Goal: Task Accomplishment & Management: Use online tool/utility

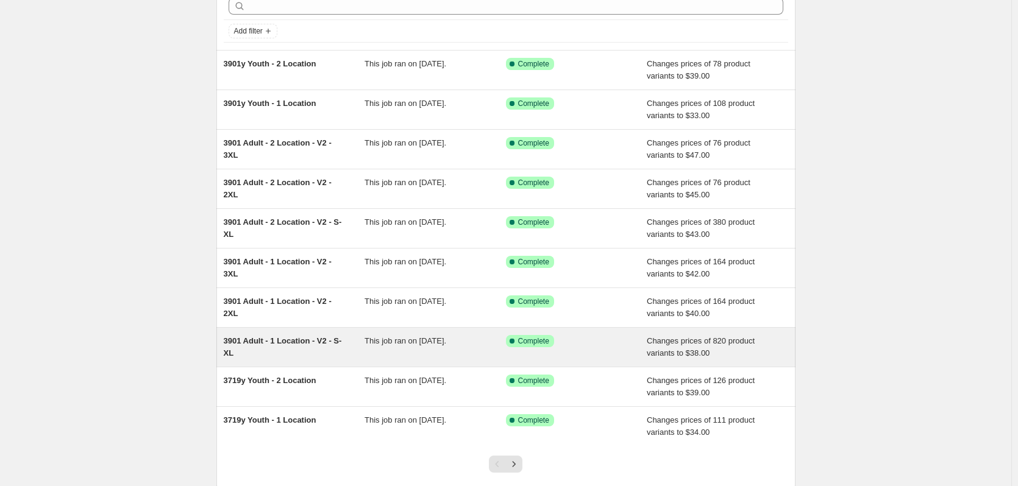
scroll to position [141, 0]
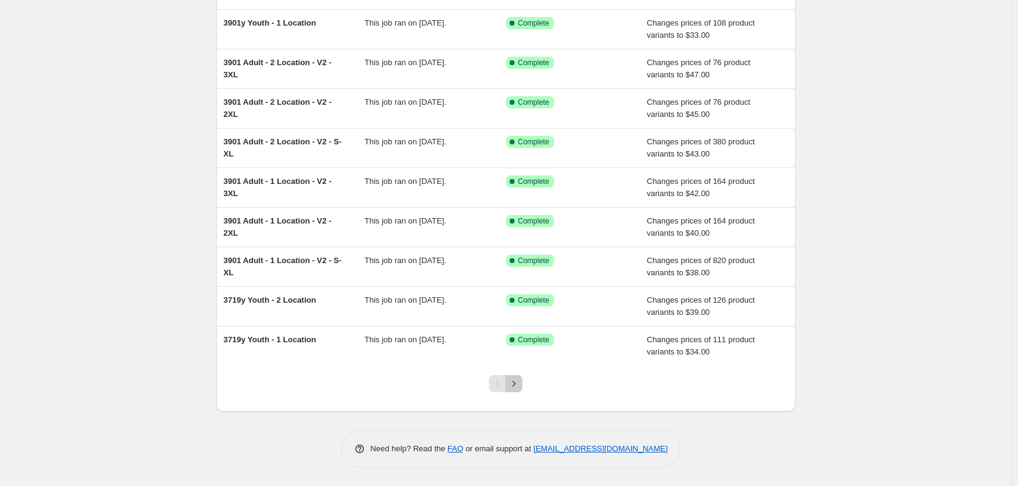
click at [519, 391] on button "Next" at bounding box center [513, 383] width 17 height 17
click at [518, 386] on icon "Next" at bounding box center [514, 384] width 12 height 12
click at [513, 385] on icon "Next" at bounding box center [514, 384] width 12 height 12
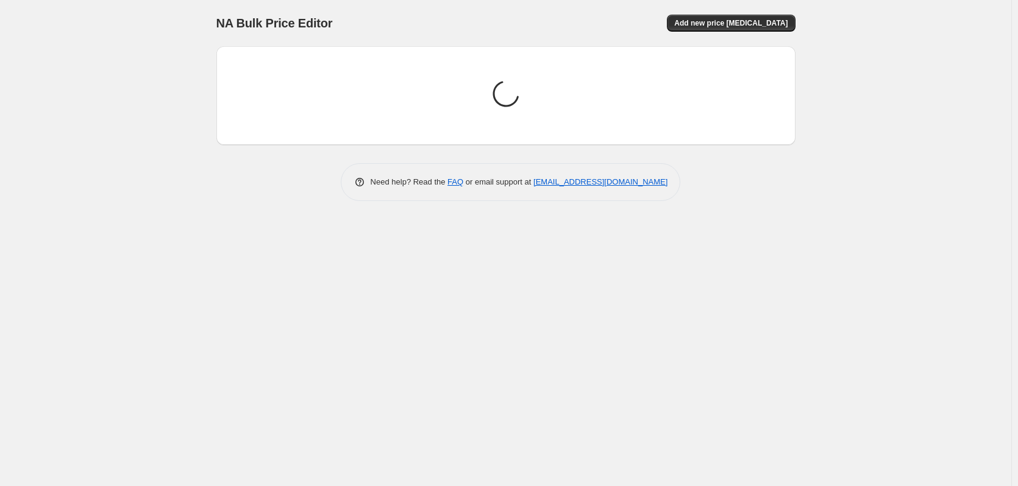
scroll to position [0, 0]
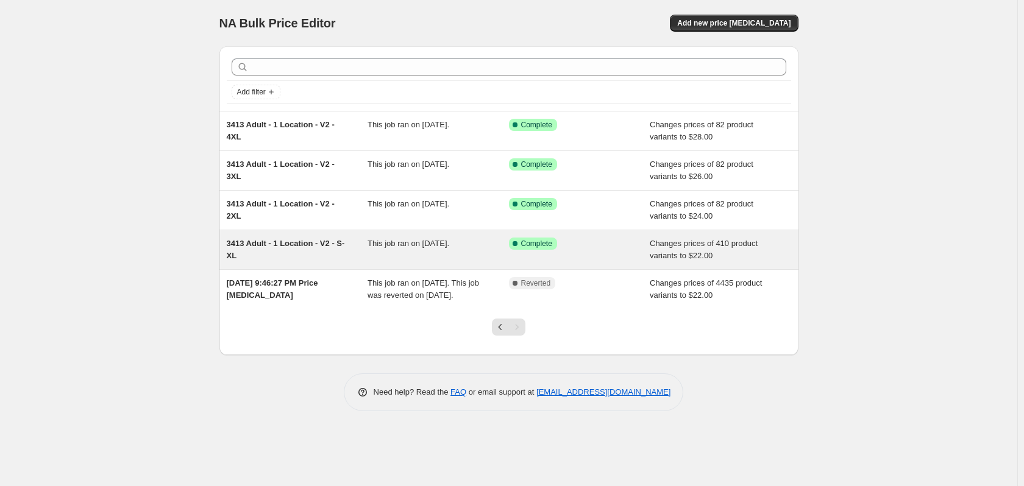
click at [290, 246] on span "3413 Adult - 1 Location - V2 - S-XL" at bounding box center [286, 249] width 118 height 21
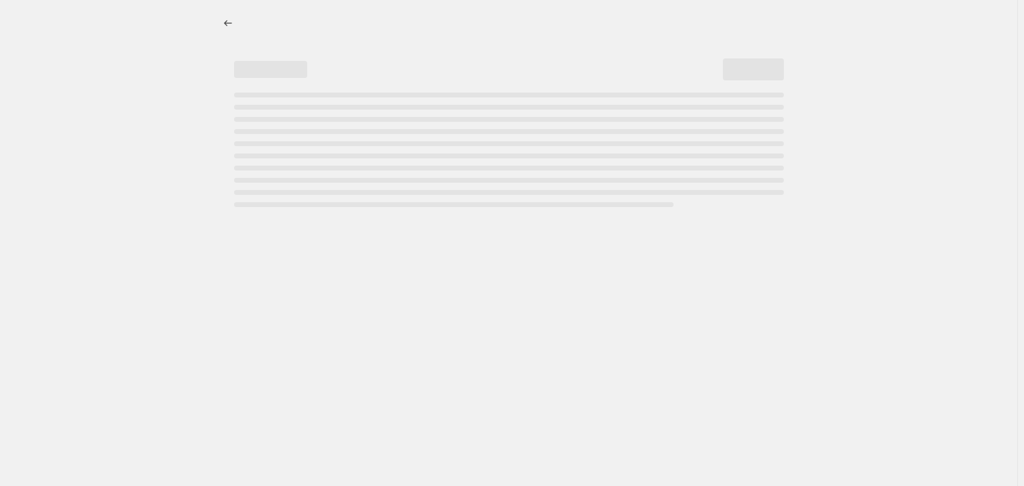
select select "remove"
select select "tag"
select select "title"
select select "not_equal"
select select "title"
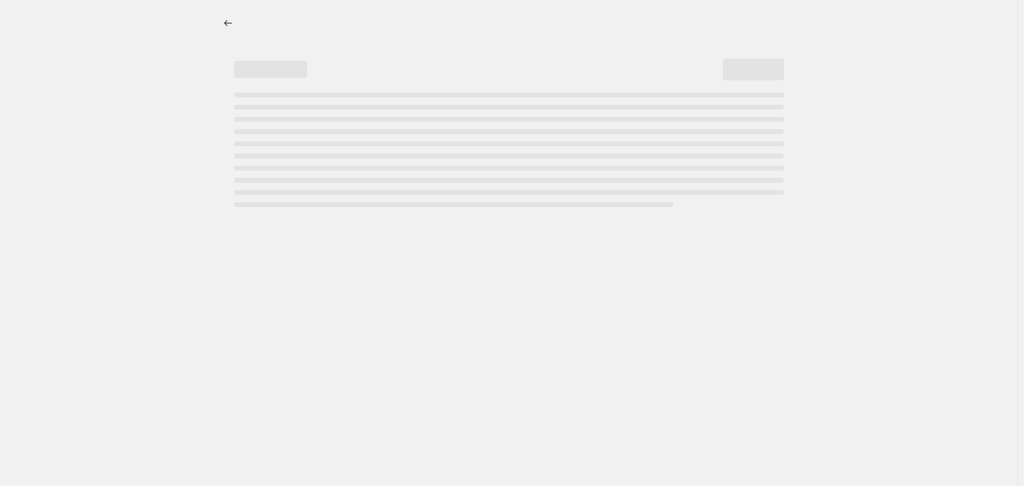
select select "not_equal"
select select "title"
select select "not_equal"
select select "title"
select select "not_equal"
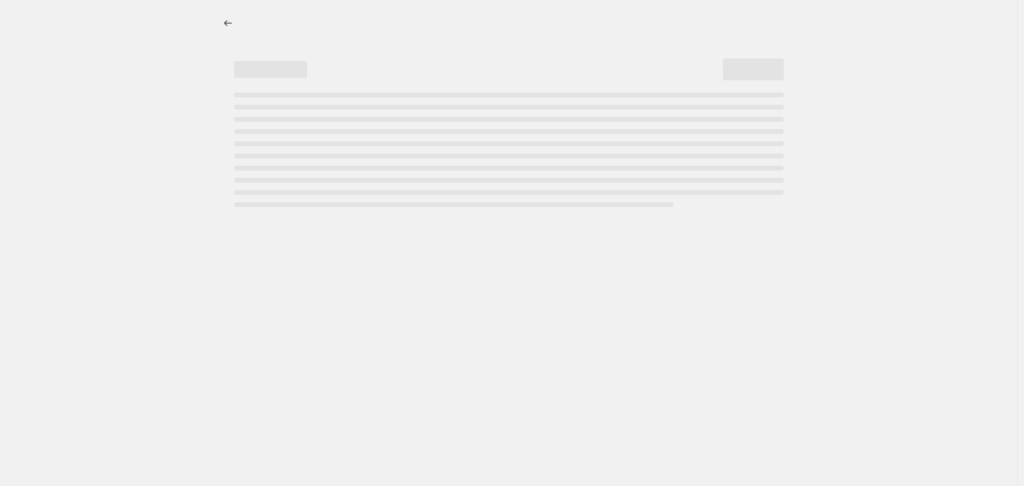
select select "title"
select select "not_equal"
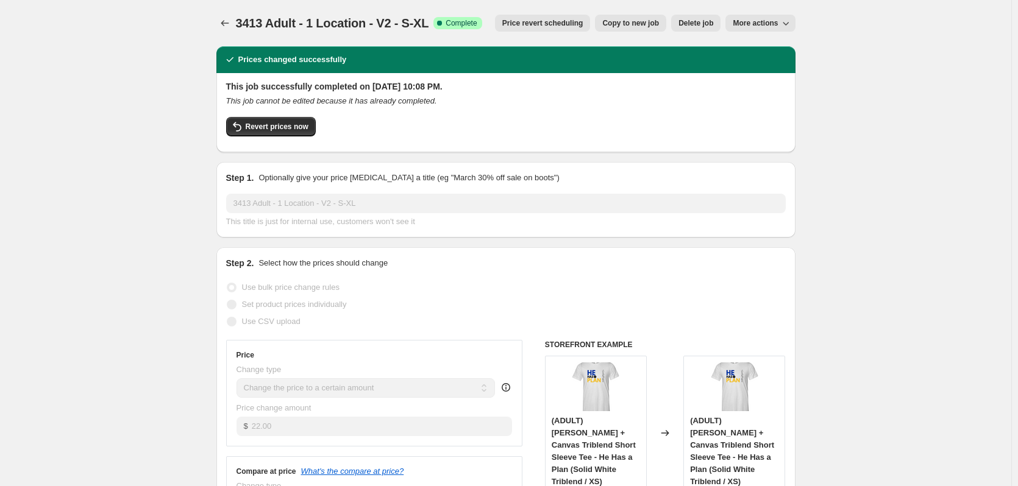
click at [627, 24] on span "Copy to new job" at bounding box center [630, 23] width 57 height 10
select select "remove"
select select "tag"
select select "title"
select select "not_equal"
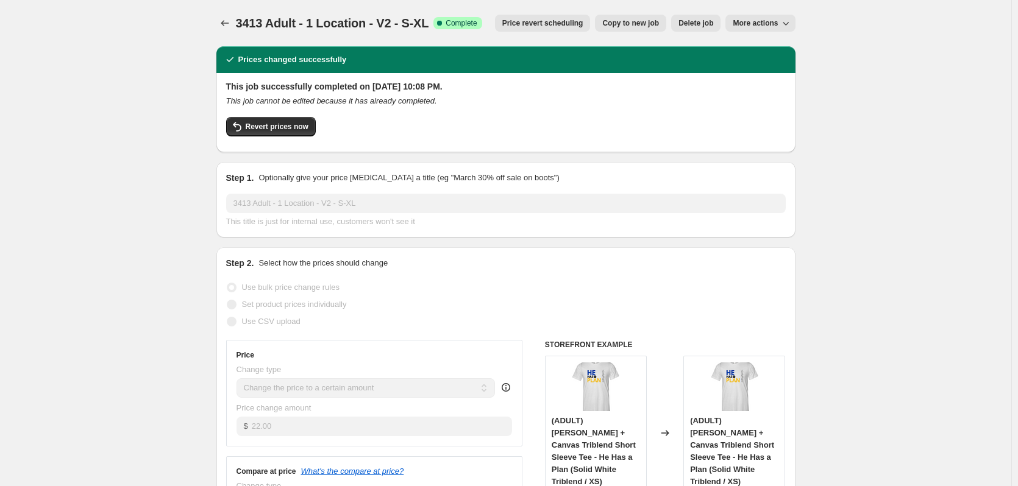
select select "title"
select select "not_equal"
select select "title"
select select "not_equal"
select select "title"
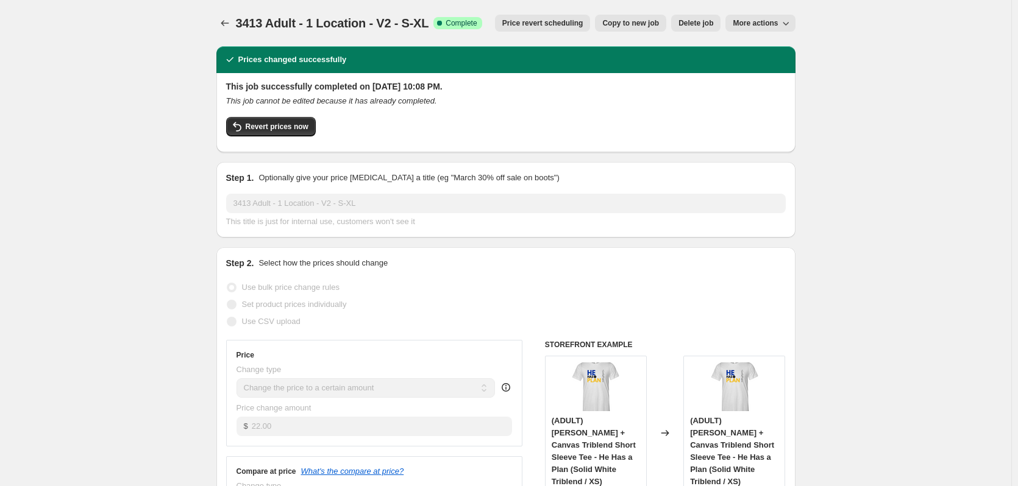
select select "not_equal"
select select "title"
select select "not_equal"
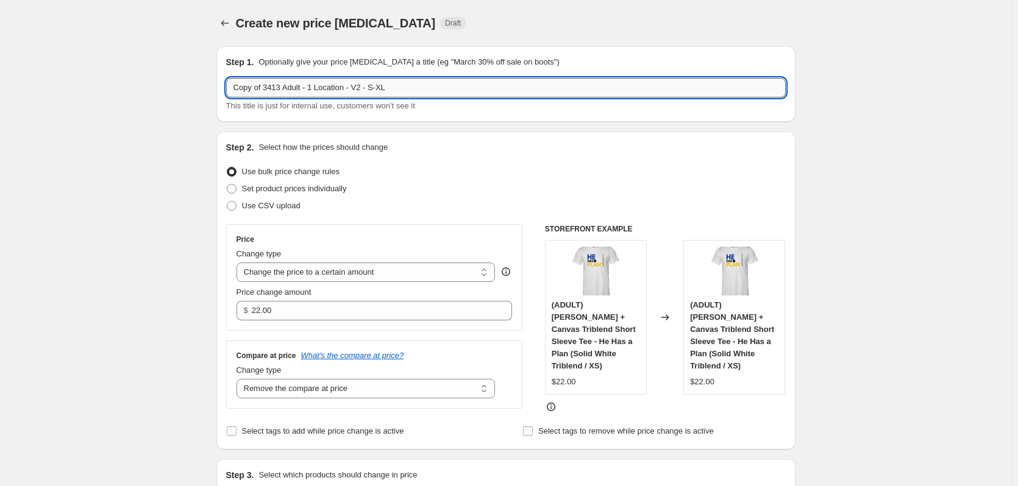
drag, startPoint x: 372, startPoint y: 87, endPoint x: 397, endPoint y: 87, distance: 25.6
click at [397, 87] on input "Copy of 3413 Adult - 1 Location - V2 - S-XL" at bounding box center [506, 88] width 560 height 20
type input "Copy of 3413 Adult - 1 Location - V2 - 2XL"
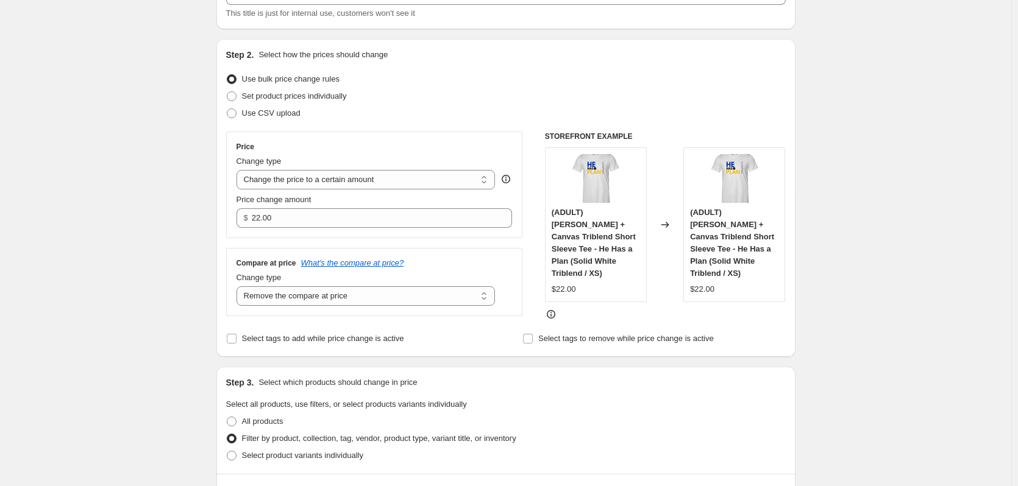
scroll to position [122, 0]
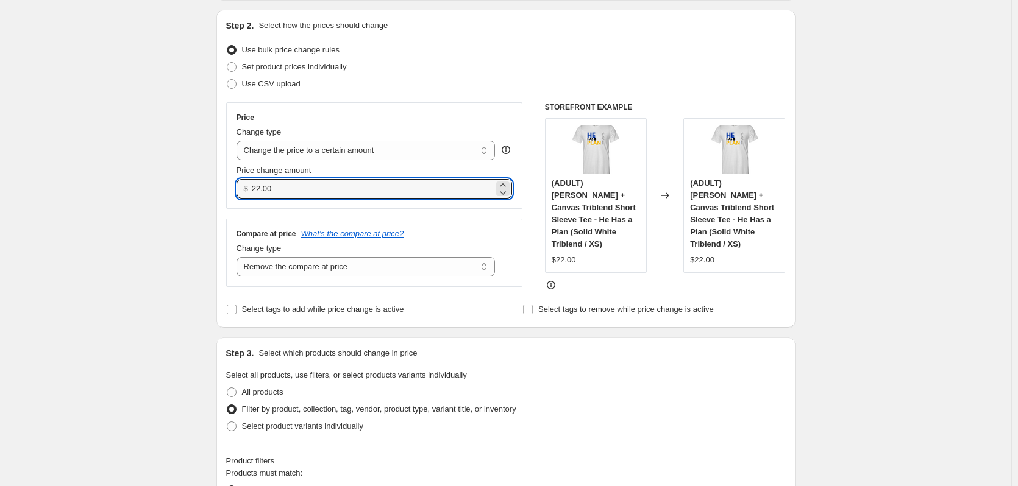
drag, startPoint x: 275, startPoint y: 187, endPoint x: 225, endPoint y: 180, distance: 50.4
click at [230, 180] on div "Price Change type Change the price to a certain amount Change the price by a ce…" at bounding box center [374, 155] width 297 height 107
type input "24.00"
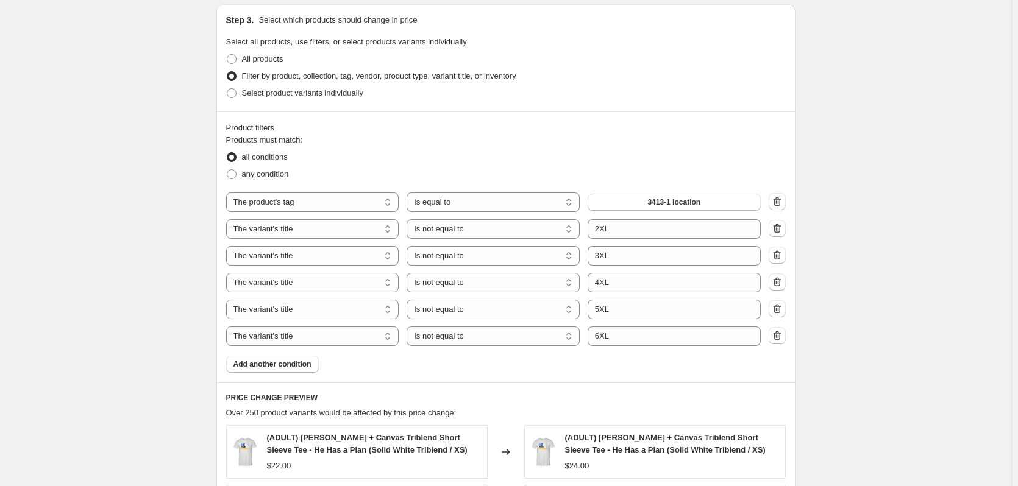
scroll to position [488, 0]
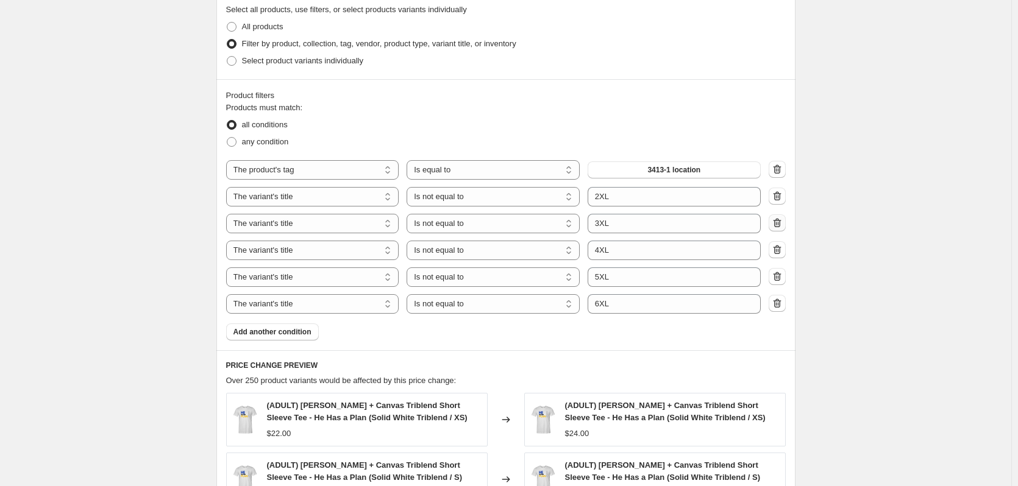
click at [780, 223] on icon "button" at bounding box center [777, 223] width 12 height 12
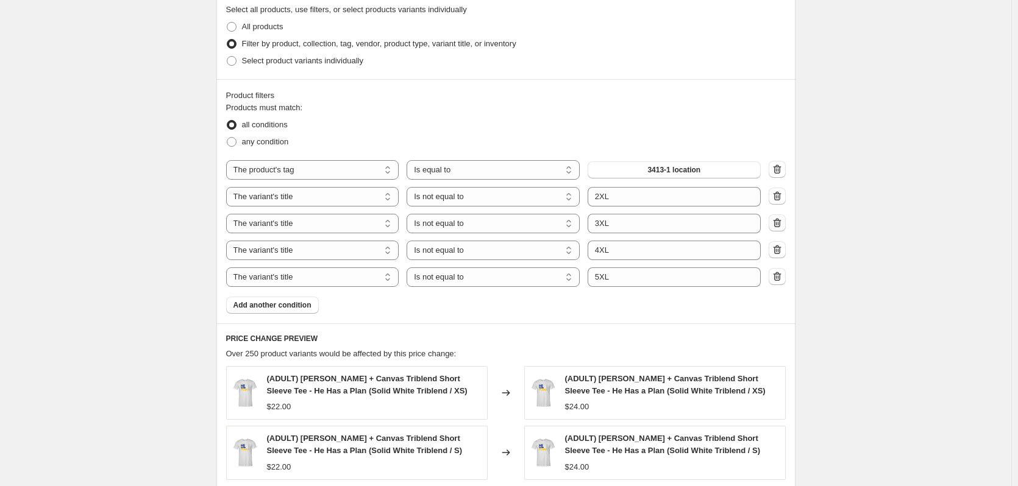
click at [780, 217] on icon "button" at bounding box center [777, 223] width 12 height 12
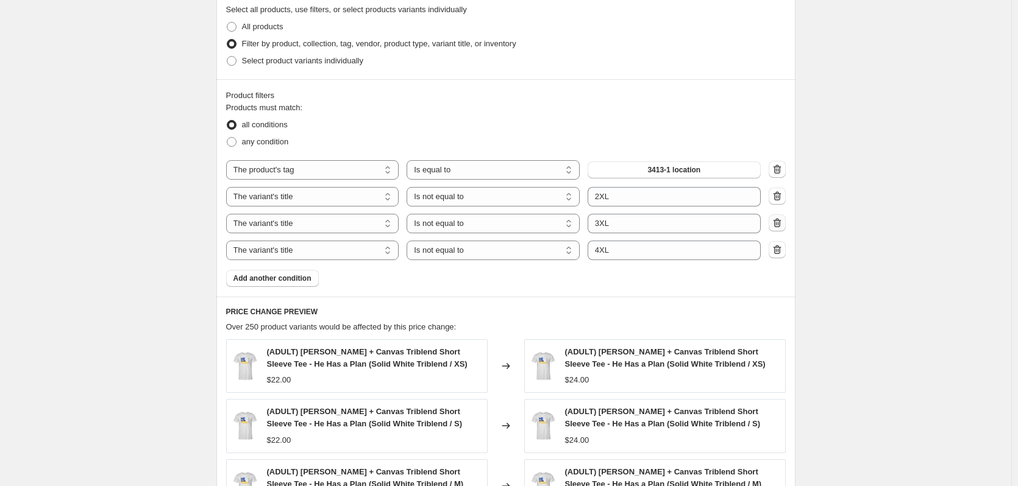
click at [780, 217] on icon "button" at bounding box center [777, 223] width 12 height 12
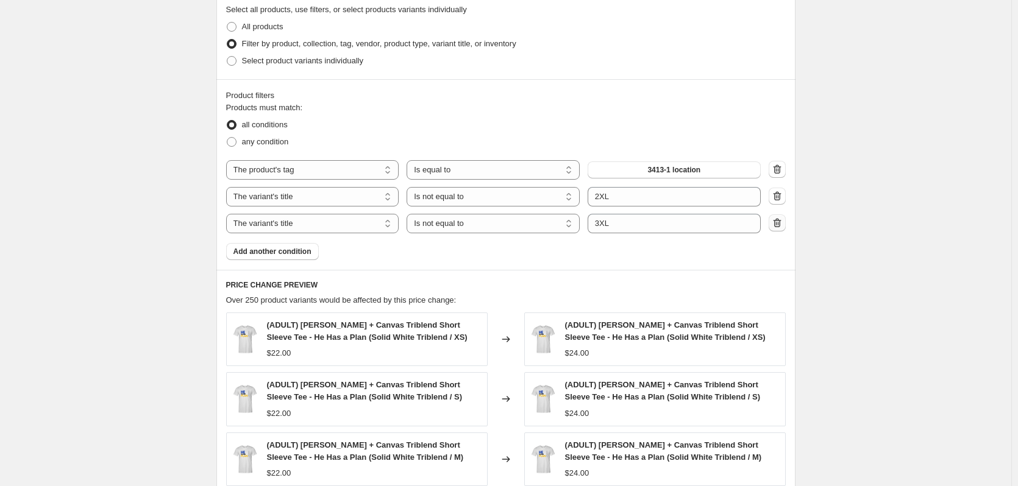
click at [778, 219] on icon "button" at bounding box center [777, 223] width 8 height 9
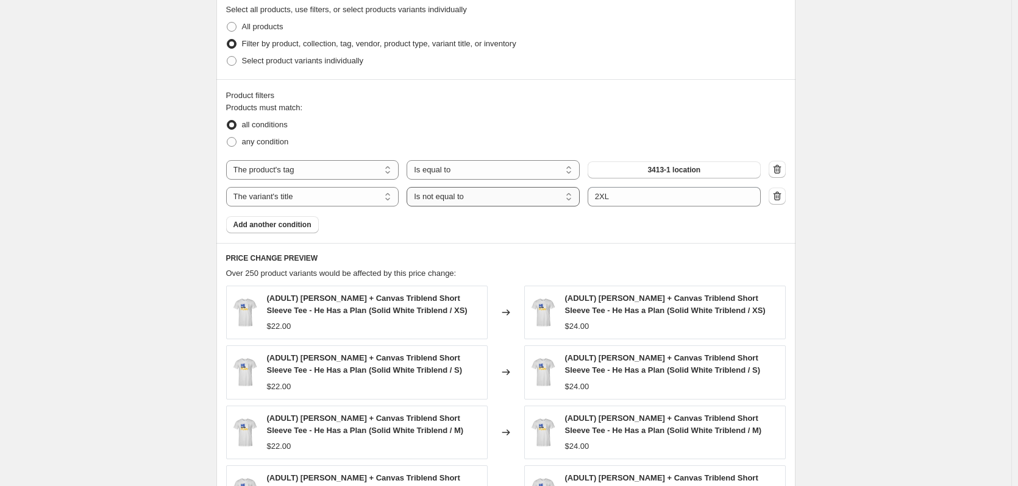
click at [427, 193] on select "Is equal to Is not equal to Contains" at bounding box center [493, 197] width 173 height 20
select select "equal"
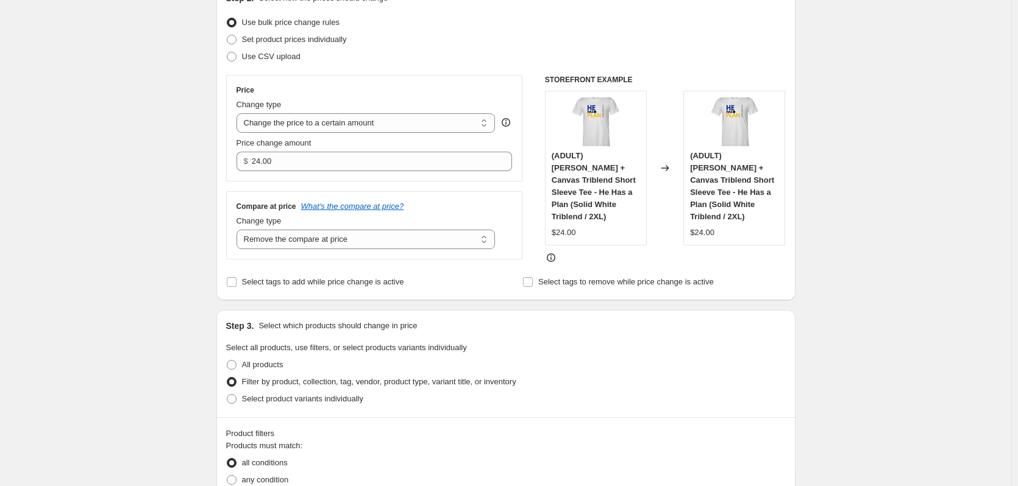
scroll to position [0, 0]
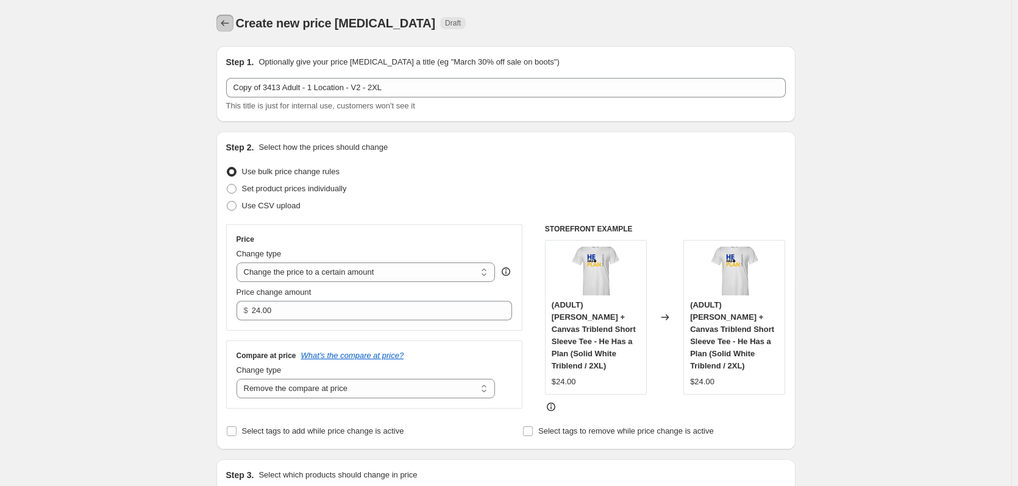
click at [228, 22] on icon "Price change jobs" at bounding box center [225, 23] width 12 height 12
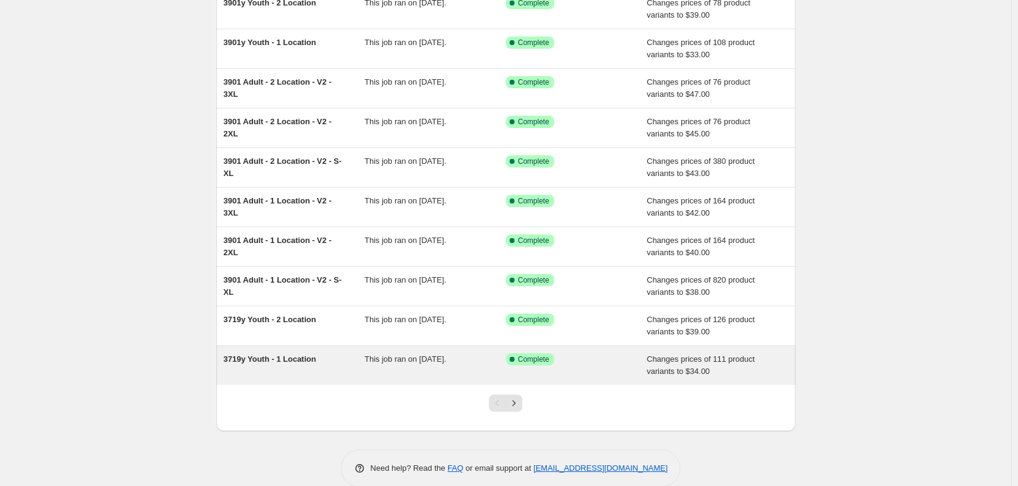
scroll to position [141, 0]
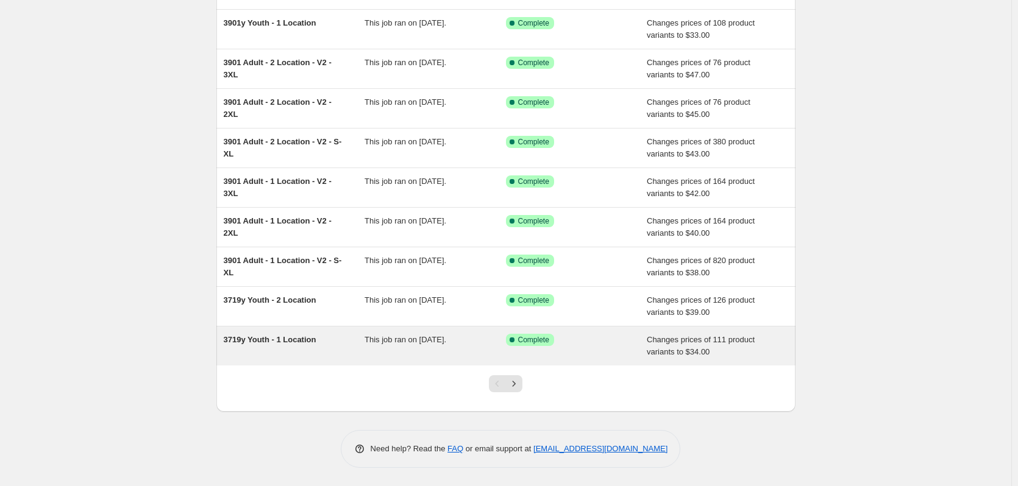
click at [351, 352] on div "3719y Youth - 1 Location" at bounding box center [294, 346] width 141 height 24
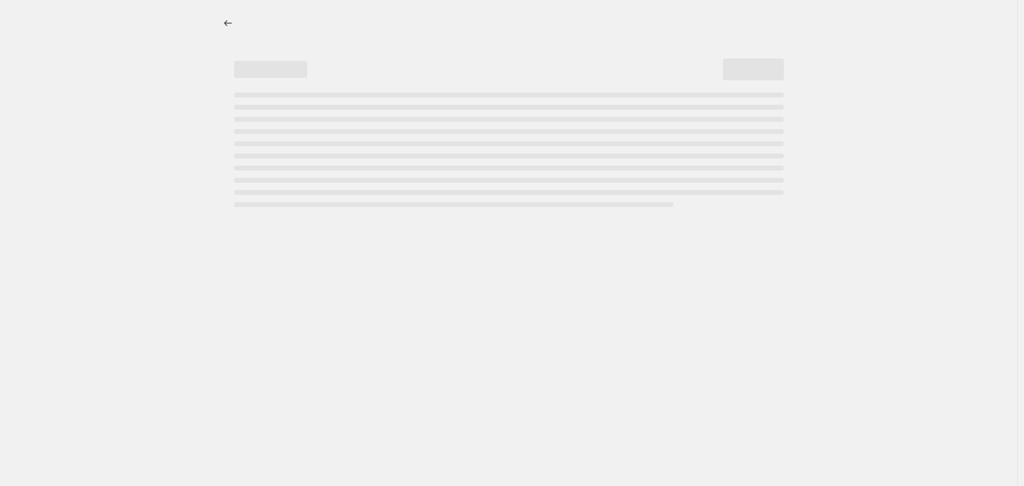
select select "remove"
select select "tag"
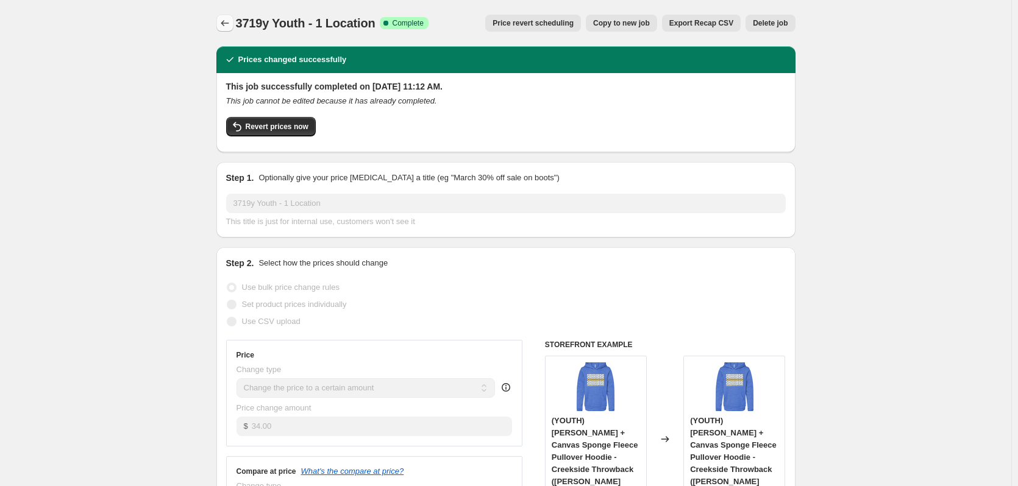
click at [223, 23] on icon "Price change jobs" at bounding box center [225, 23] width 12 height 12
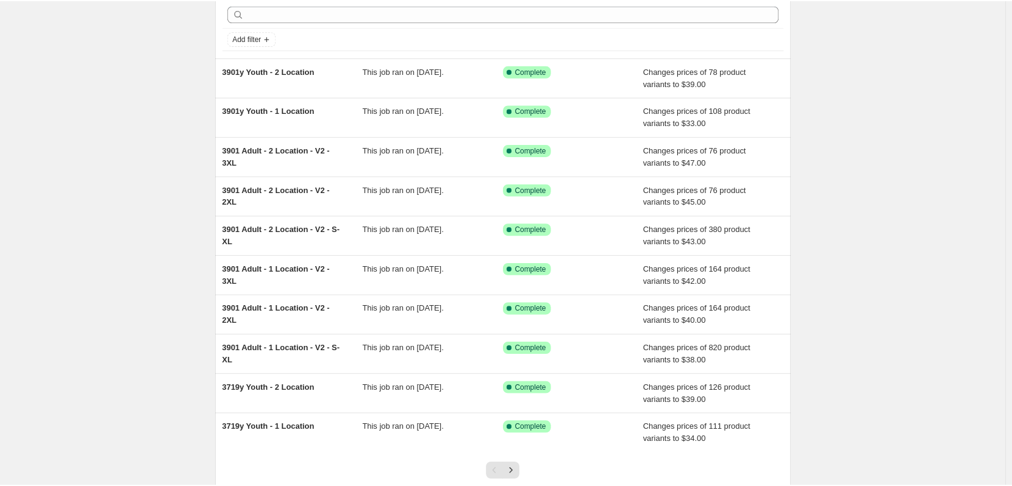
scroll to position [80, 0]
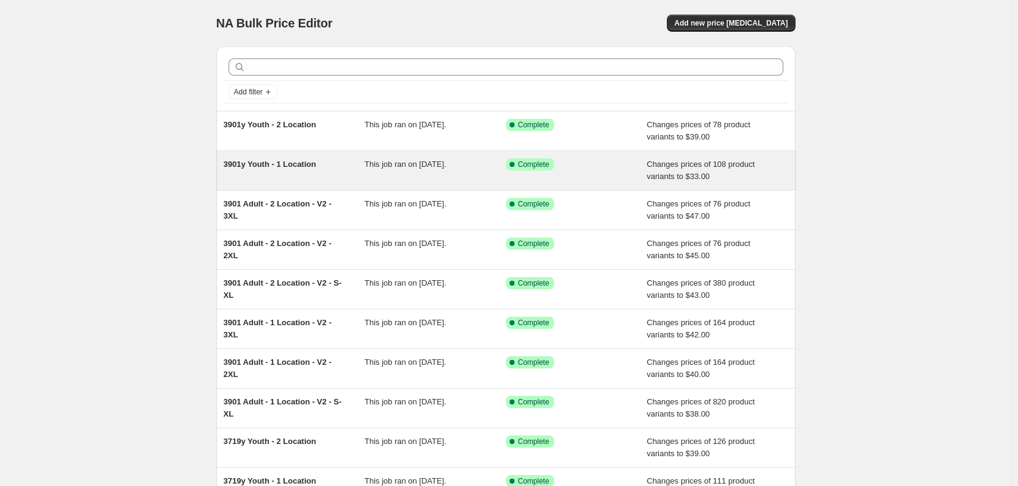
click at [276, 173] on div "3901y Youth - 1 Location" at bounding box center [294, 170] width 141 height 24
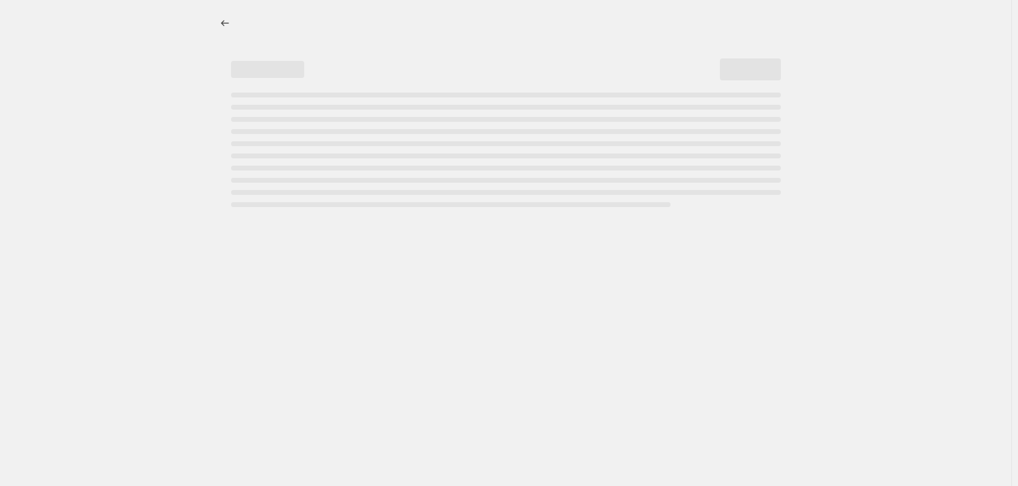
select select "remove"
select select "tag"
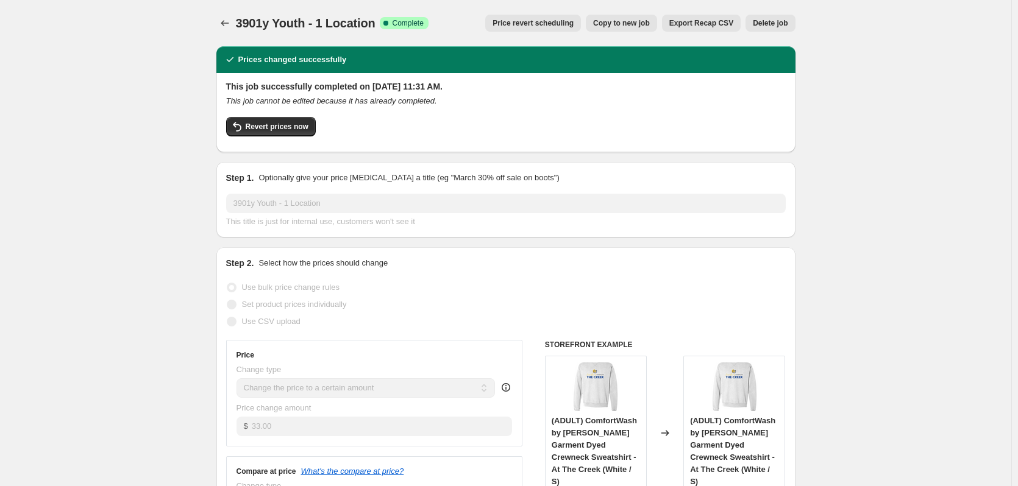
click at [630, 23] on span "Copy to new job" at bounding box center [621, 23] width 57 height 10
select select "remove"
select select "tag"
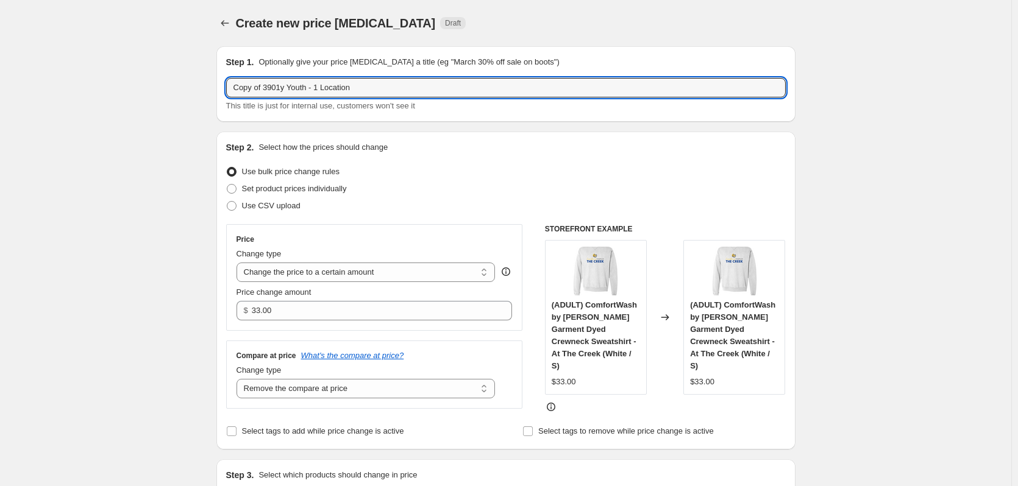
drag, startPoint x: 266, startPoint y: 88, endPoint x: 220, endPoint y: 84, distance: 46.0
click at [220, 84] on div "Step 1. Optionally give your price change job a title (eg "March 30% off sale o…" at bounding box center [505, 84] width 579 height 76
click at [244, 88] on input "3901y Youth - 1 Location" at bounding box center [506, 88] width 560 height 20
type input "3501y Youth - 1 Location"
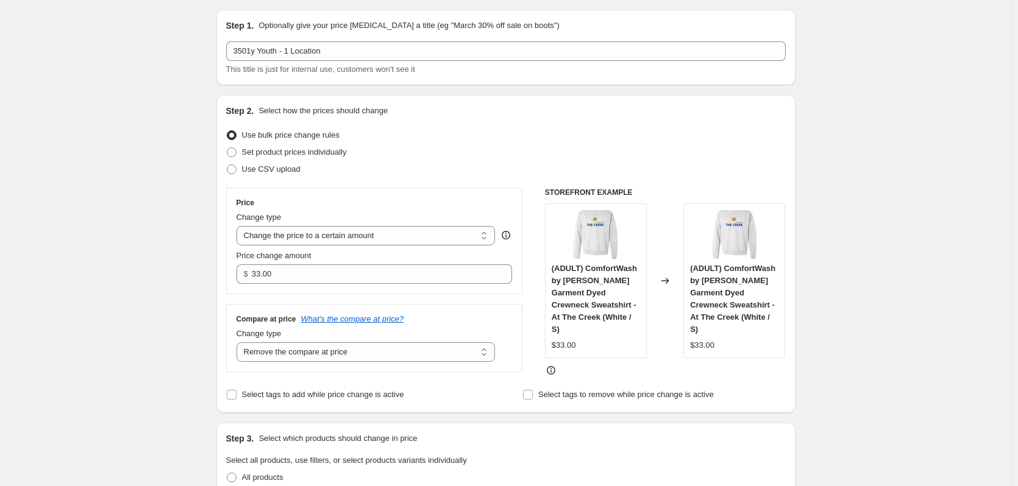
scroll to position [61, 0]
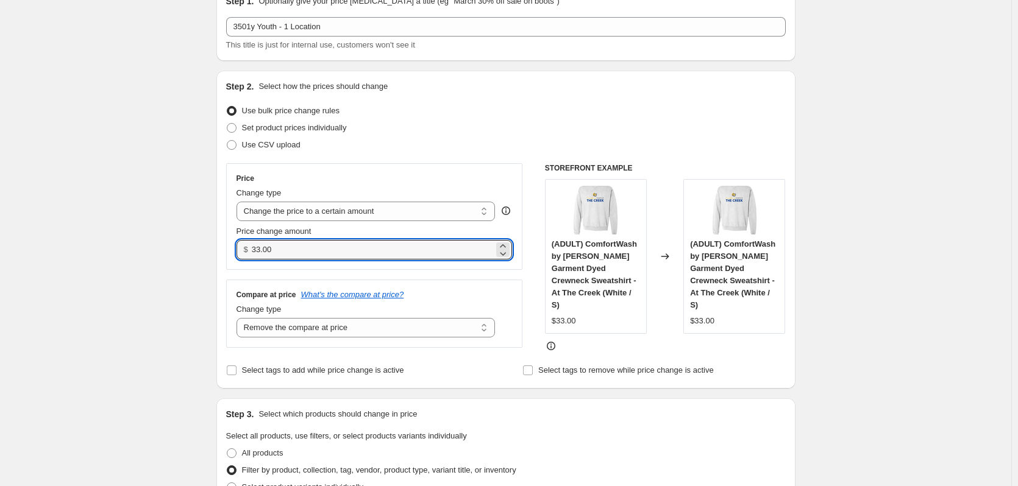
drag, startPoint x: 299, startPoint y: 253, endPoint x: 212, endPoint y: 246, distance: 87.5
type input "22.00"
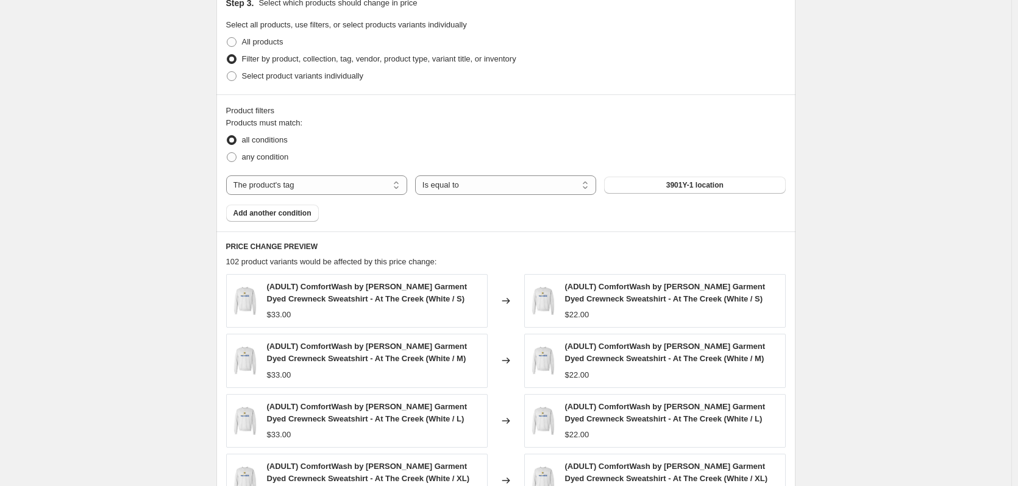
scroll to position [488, 0]
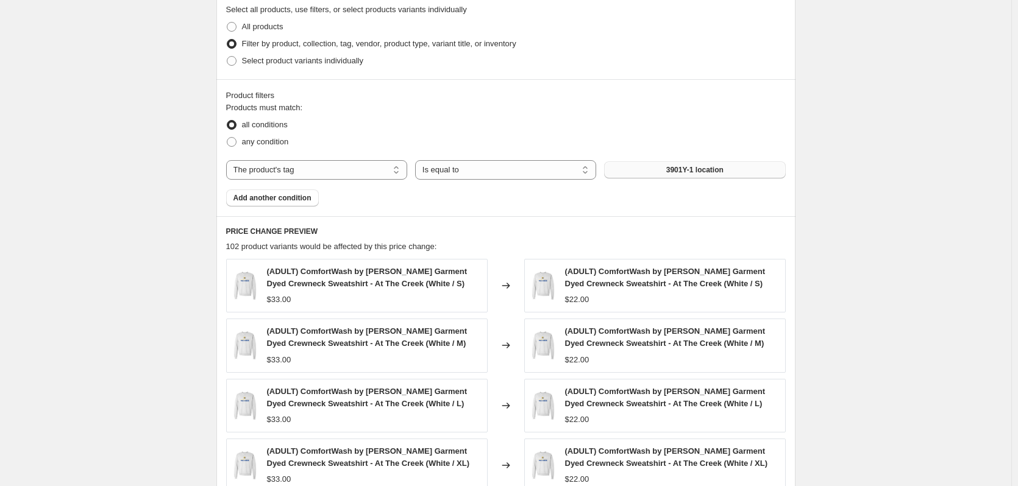
click at [691, 165] on span "3901Y-1 location" at bounding box center [694, 170] width 57 height 10
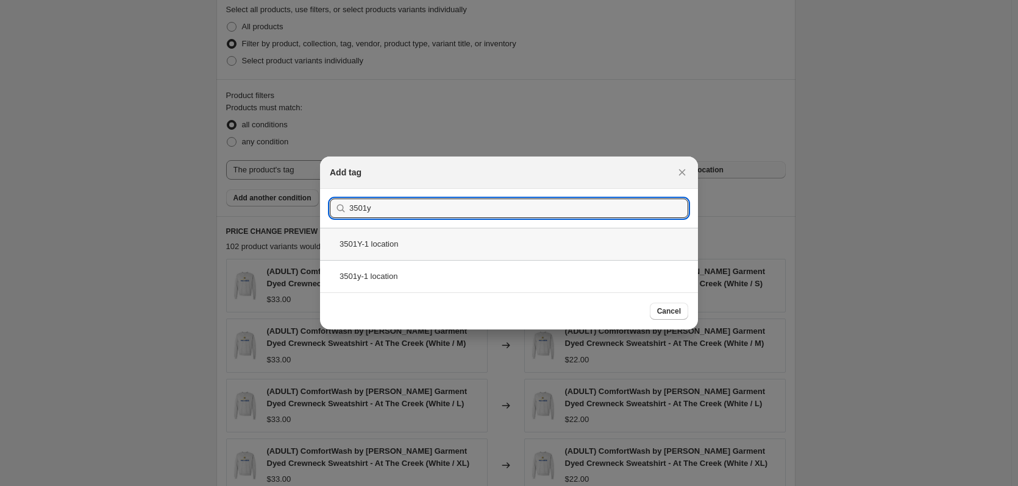
type input "3501y"
click at [405, 247] on div "3501Y-1 location" at bounding box center [509, 244] width 378 height 32
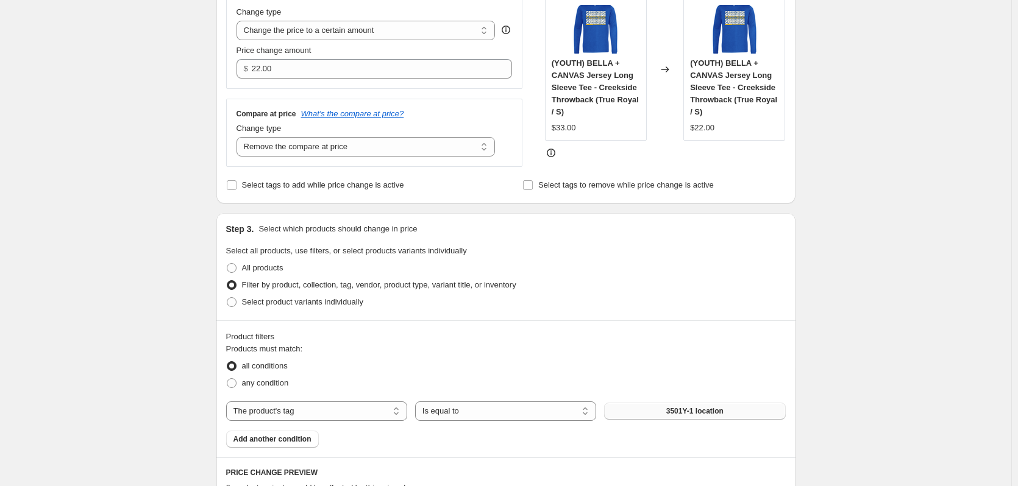
scroll to position [244, 0]
click at [196, 247] on div "Create new price change job. This page is ready Create new price change job Dra…" at bounding box center [505, 387] width 1011 height 1262
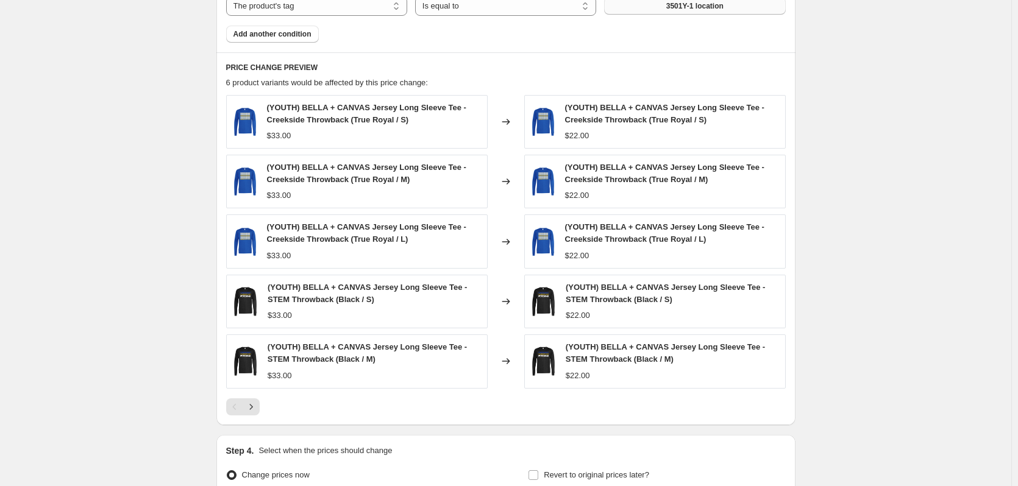
scroll to position [776, 0]
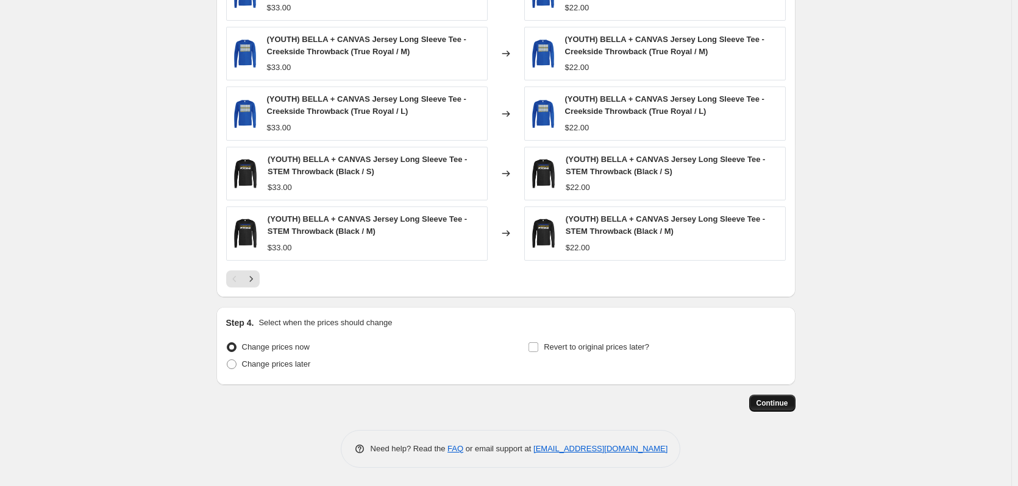
click at [767, 400] on span "Continue" at bounding box center [772, 404] width 32 height 10
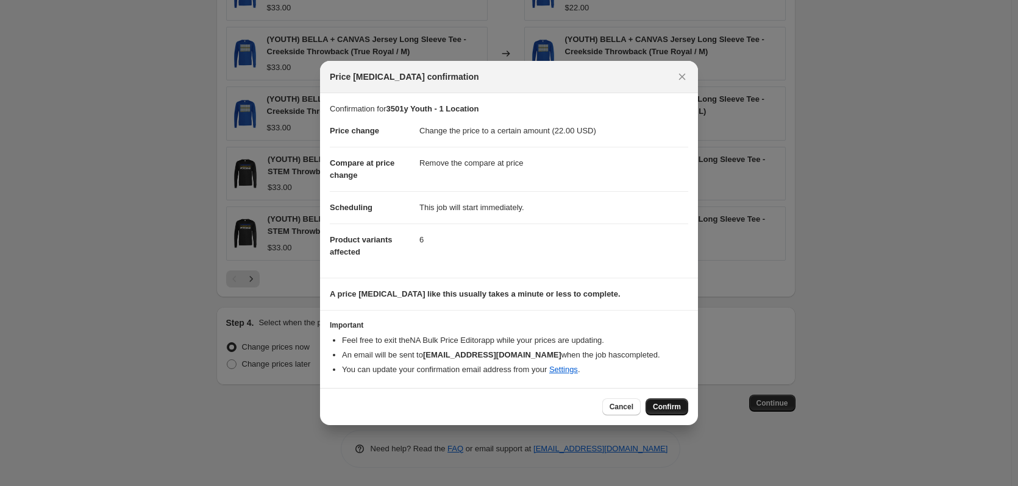
click at [663, 408] on span "Confirm" at bounding box center [667, 407] width 28 height 10
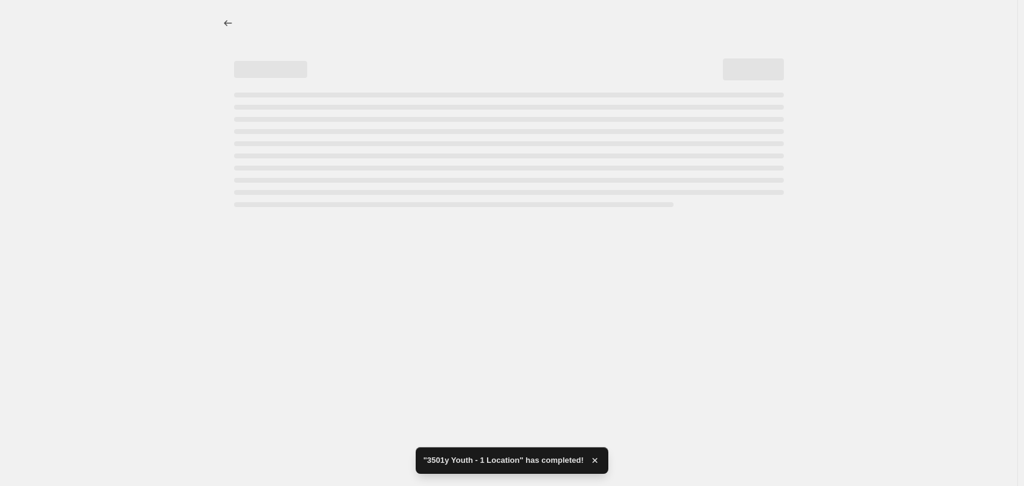
select select "remove"
select select "tag"
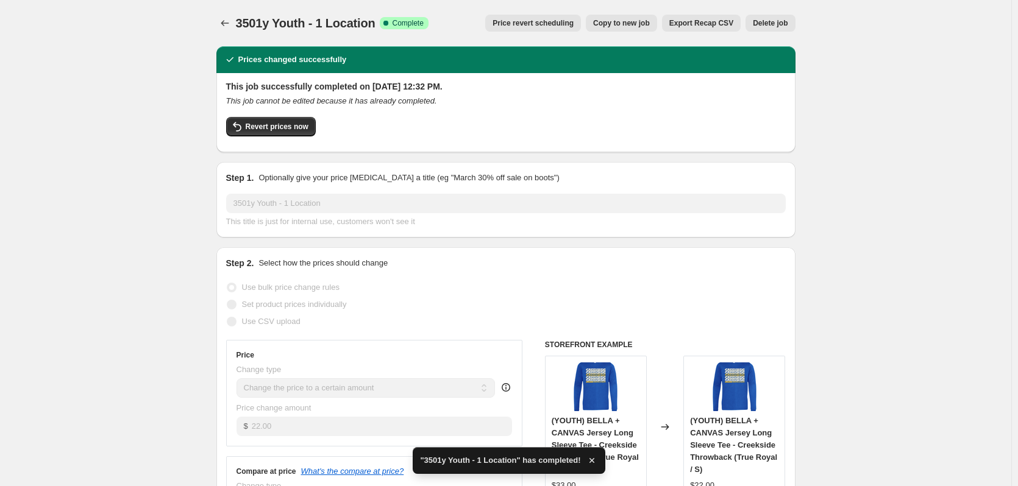
click at [628, 26] on span "Copy to new job" at bounding box center [621, 23] width 57 height 10
select select "remove"
select select "tag"
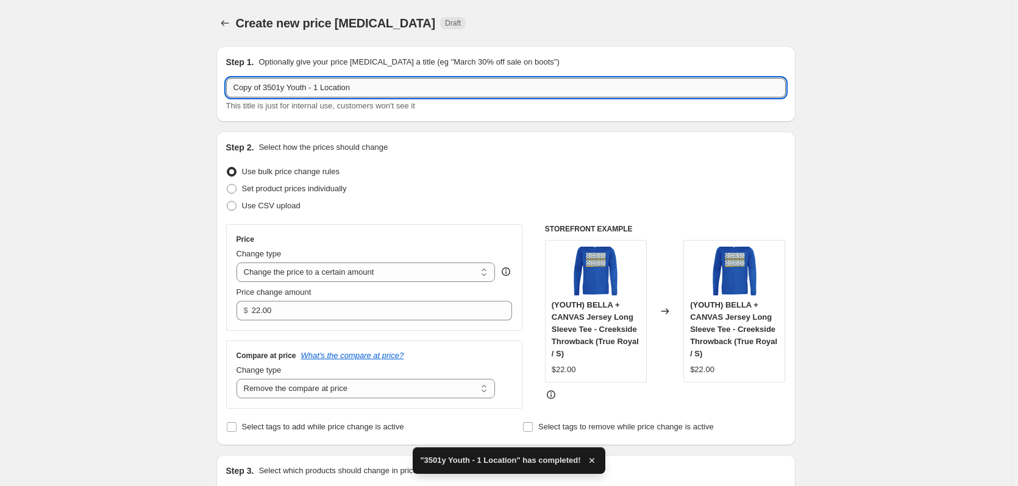
click at [318, 90] on input "Copy of 3501y Youth - 1 Location" at bounding box center [506, 88] width 560 height 20
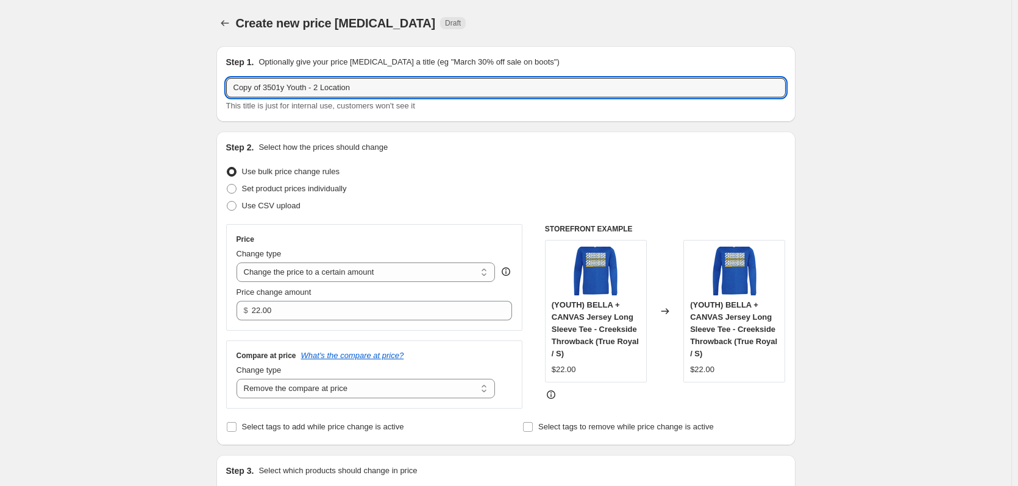
drag, startPoint x: 265, startPoint y: 88, endPoint x: 190, endPoint y: 88, distance: 75.0
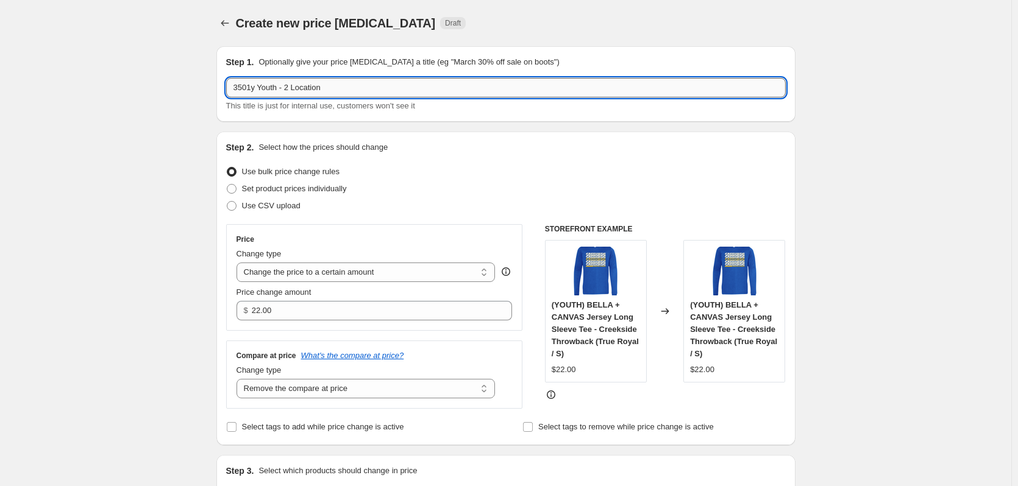
click at [290, 91] on input "3501y Youth - 2 Location" at bounding box center [506, 88] width 560 height 20
type input "3501y Youth - 1 Location"
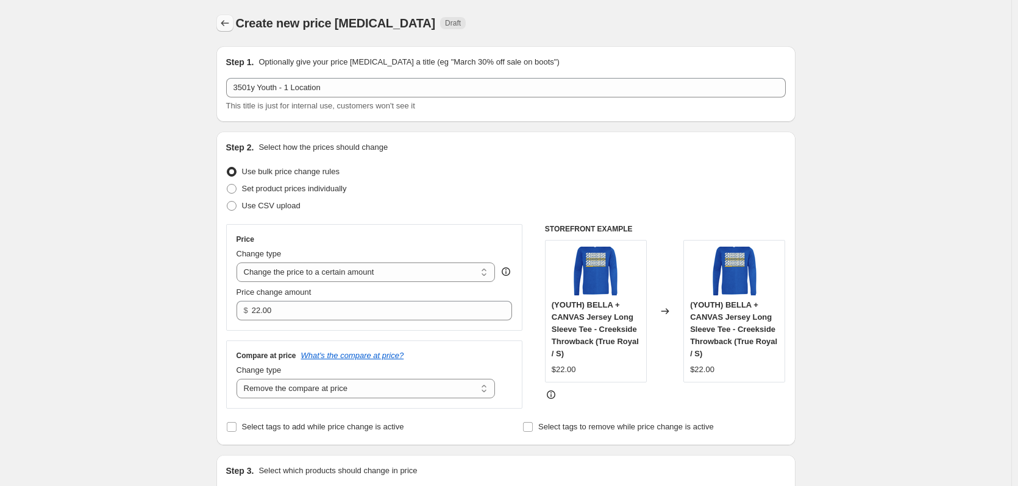
click at [229, 24] on icon "Price change jobs" at bounding box center [225, 23] width 12 height 12
